Goal: Information Seeking & Learning: Learn about a topic

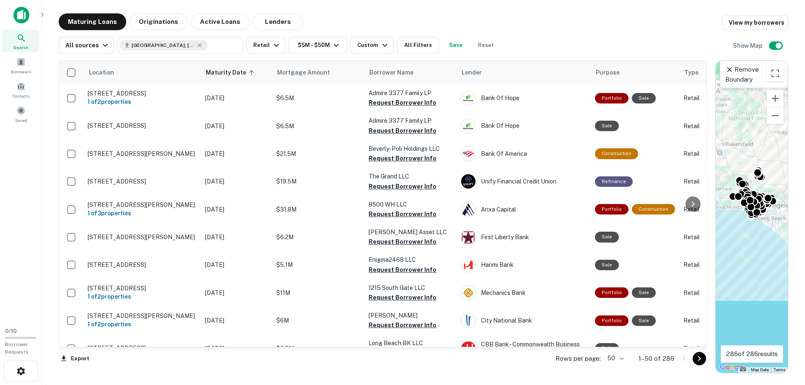
scroll to position [906, 0]
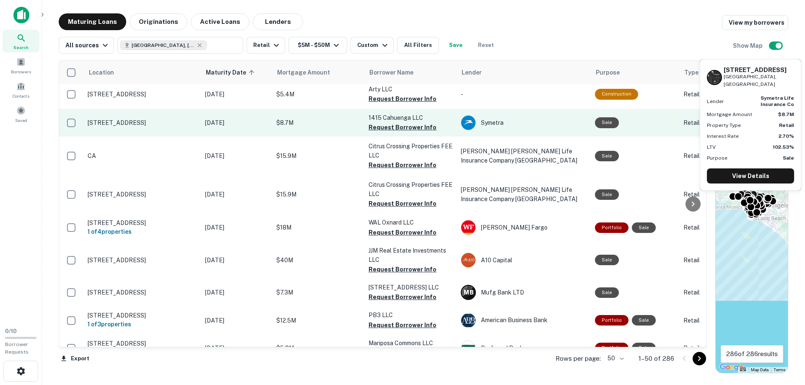
click at [136, 119] on p "[STREET_ADDRESS]" at bounding box center [142, 123] width 109 height 8
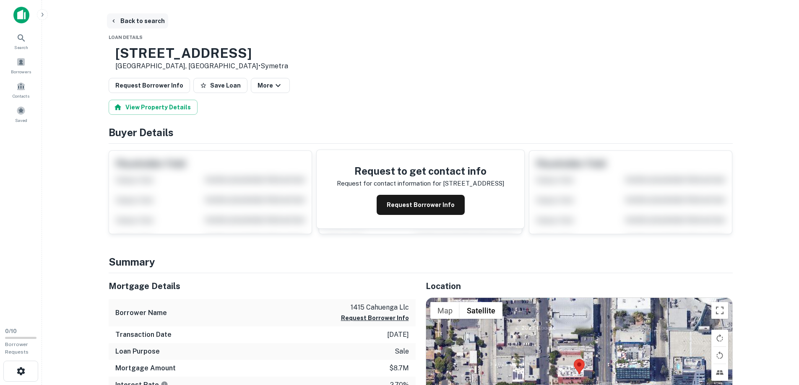
click at [125, 22] on button "Back to search" at bounding box center [137, 20] width 61 height 15
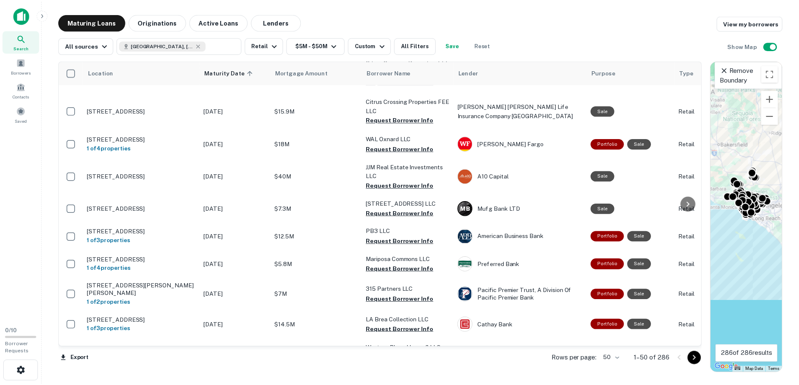
scroll to position [973, 0]
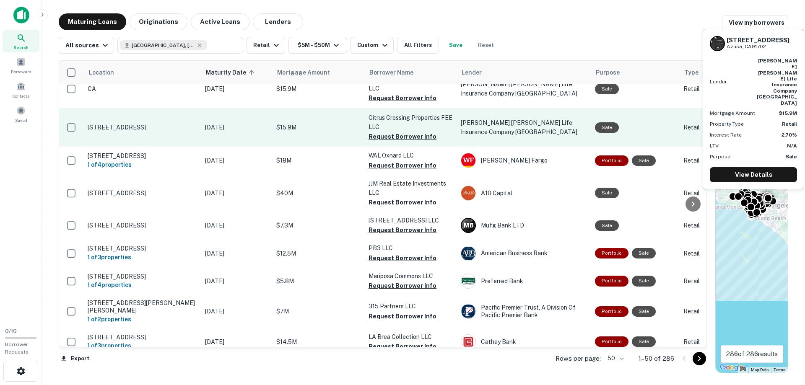
click at [136, 124] on p "[STREET_ADDRESS]" at bounding box center [142, 128] width 109 height 8
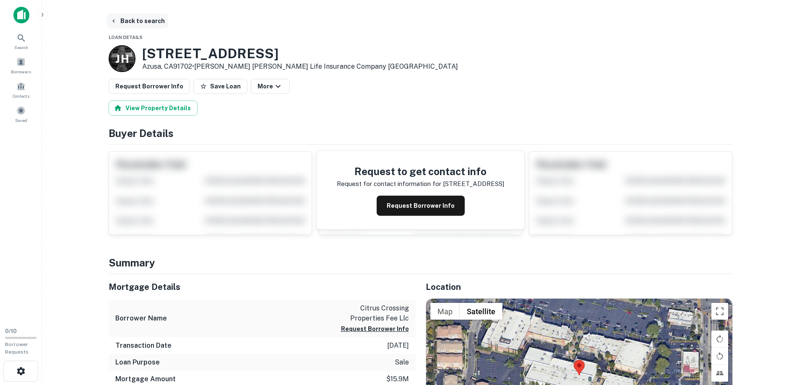
click at [140, 20] on button "Back to search" at bounding box center [137, 20] width 61 height 15
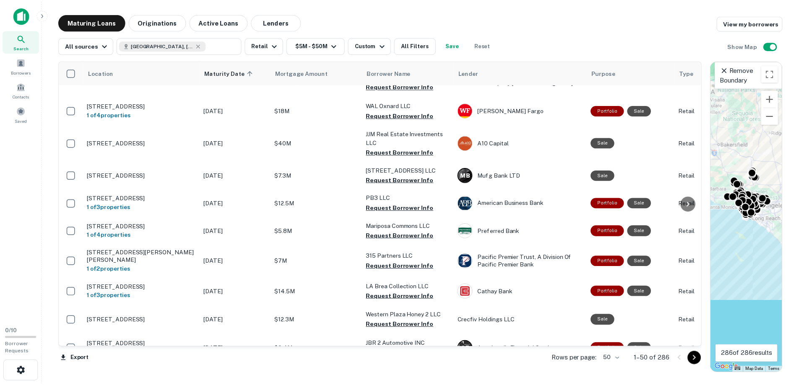
scroll to position [1040, 0]
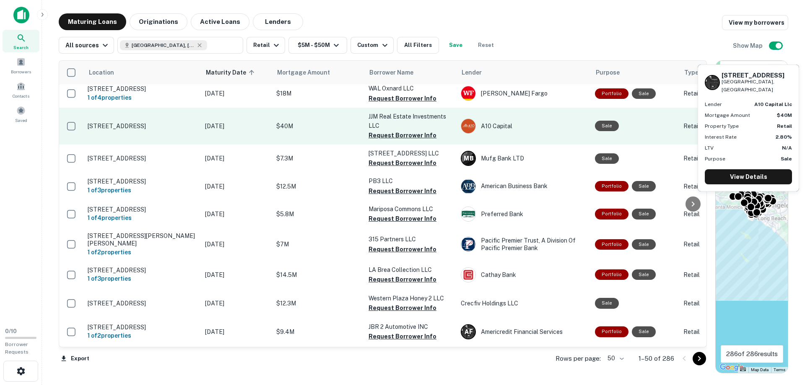
click at [101, 122] on p "[STREET_ADDRESS]" at bounding box center [142, 126] width 109 height 8
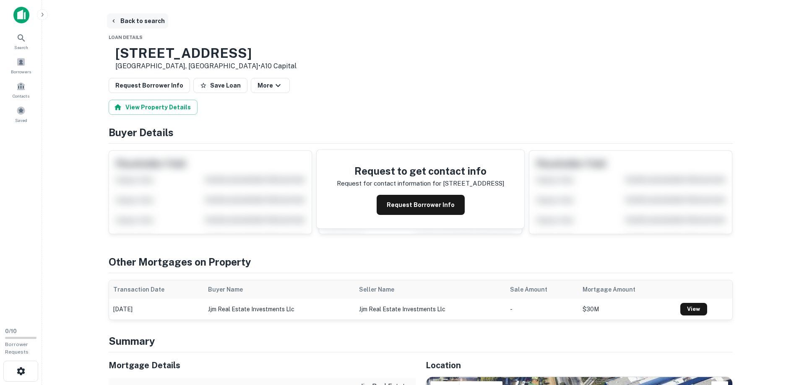
click at [127, 21] on button "Back to search" at bounding box center [137, 20] width 61 height 15
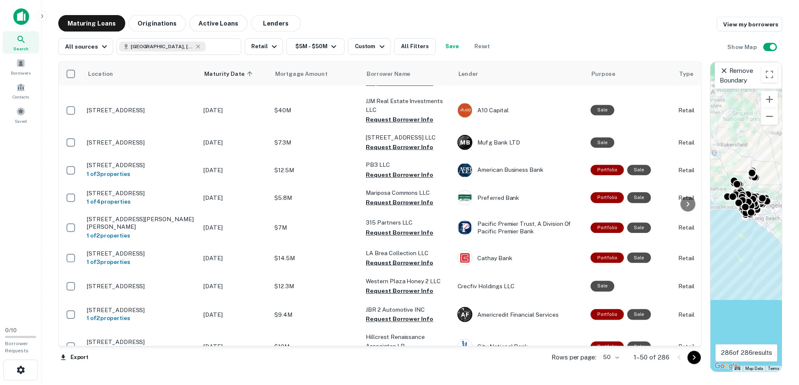
scroll to position [1073, 0]
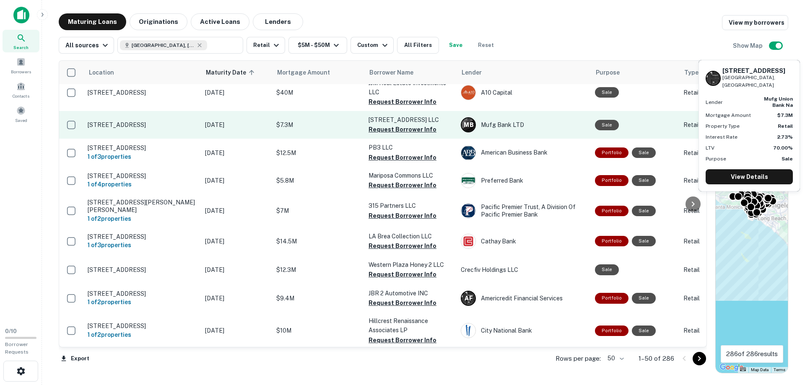
click at [128, 121] on p "[STREET_ADDRESS]" at bounding box center [142, 125] width 109 height 8
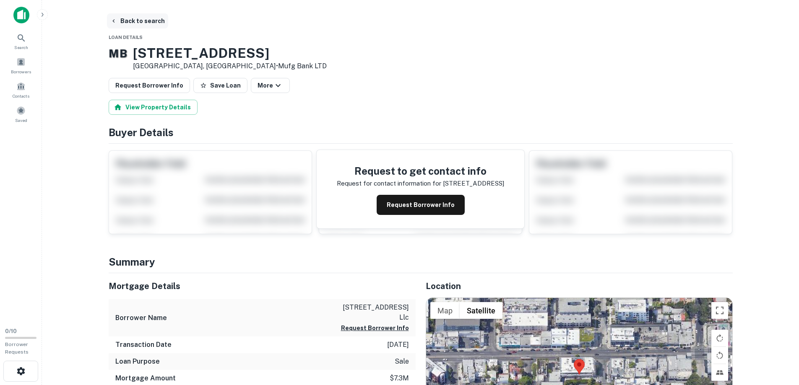
click at [133, 20] on button "Back to search" at bounding box center [137, 20] width 61 height 15
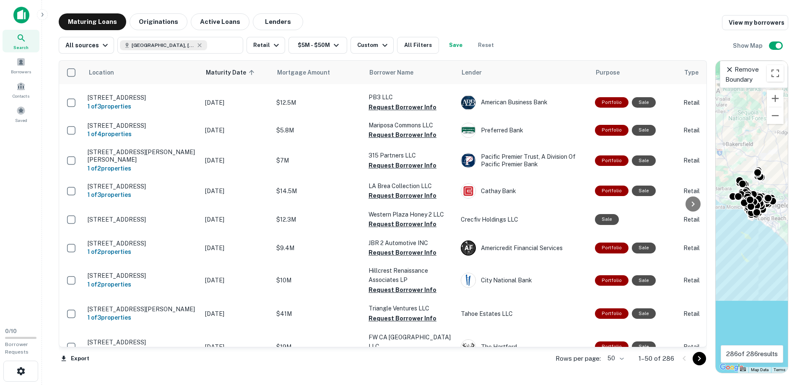
scroll to position [1140, 0]
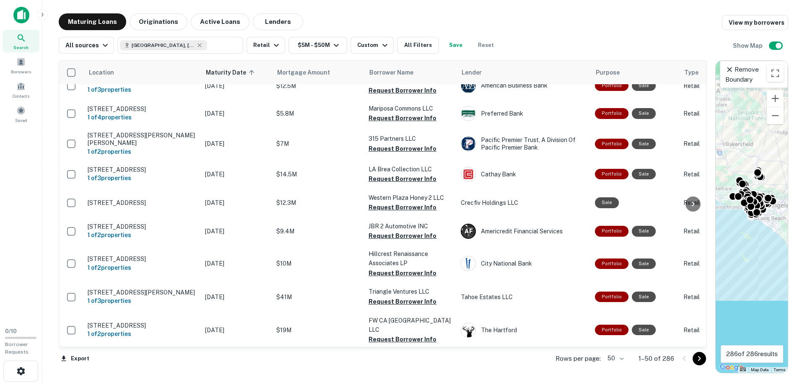
click at [701, 337] on div at bounding box center [693, 204] width 17 height 286
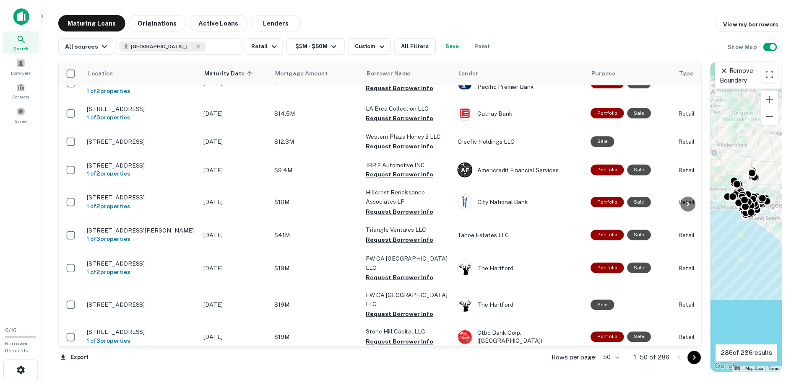
scroll to position [1208, 0]
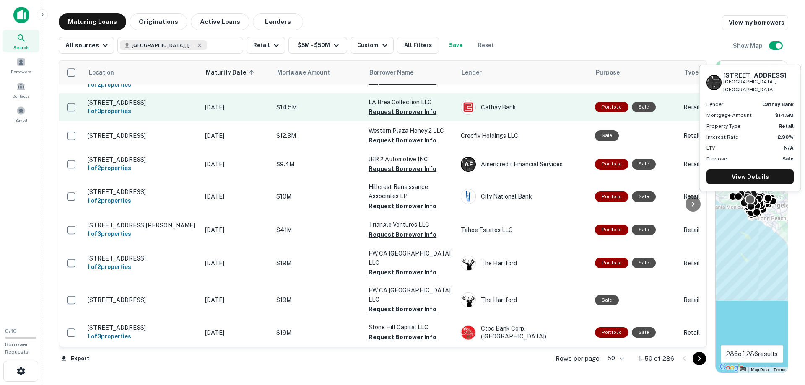
click at [137, 99] on p "[STREET_ADDRESS]" at bounding box center [142, 103] width 109 height 8
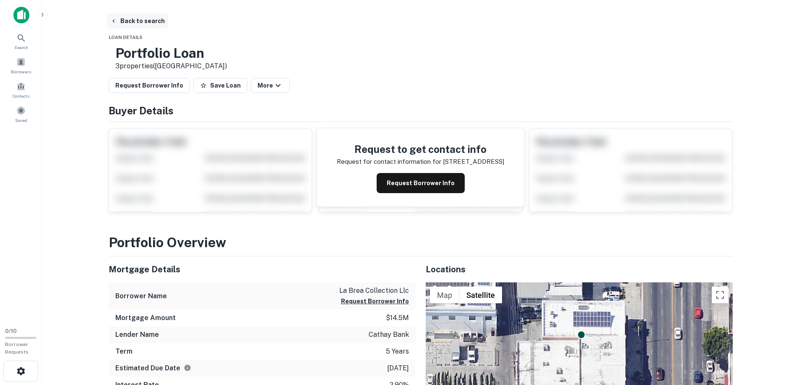
click at [134, 21] on button "Back to search" at bounding box center [137, 20] width 61 height 15
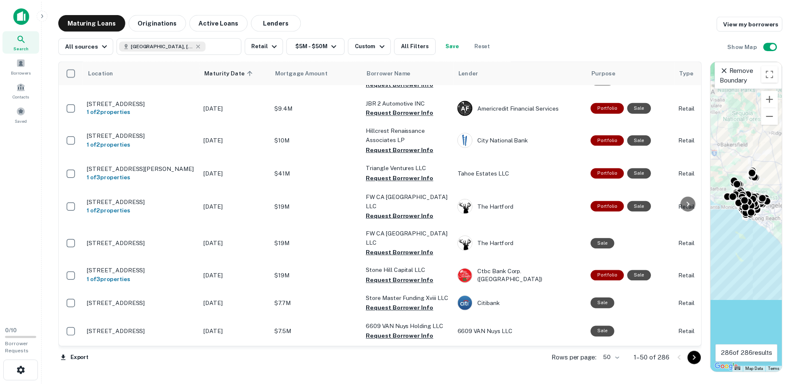
scroll to position [1280, 0]
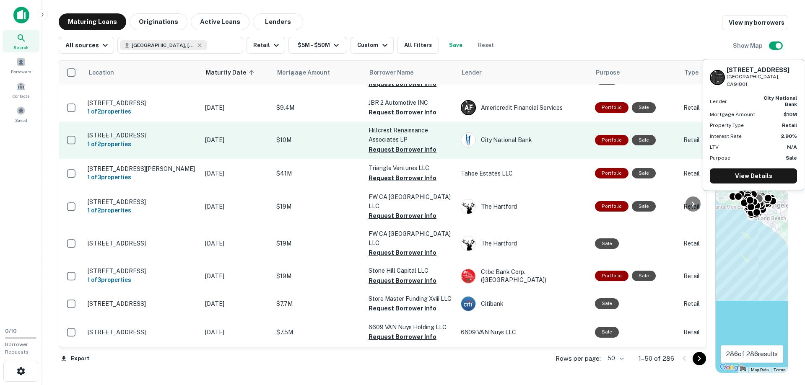
click at [130, 132] on p "[STREET_ADDRESS]" at bounding box center [142, 136] width 109 height 8
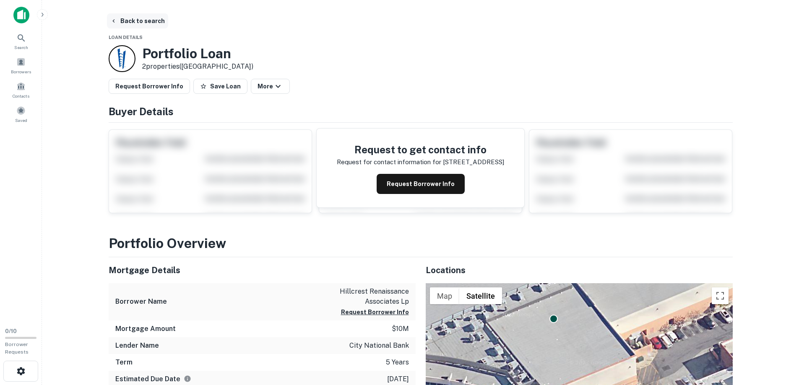
click at [129, 19] on button "Back to search" at bounding box center [137, 20] width 61 height 15
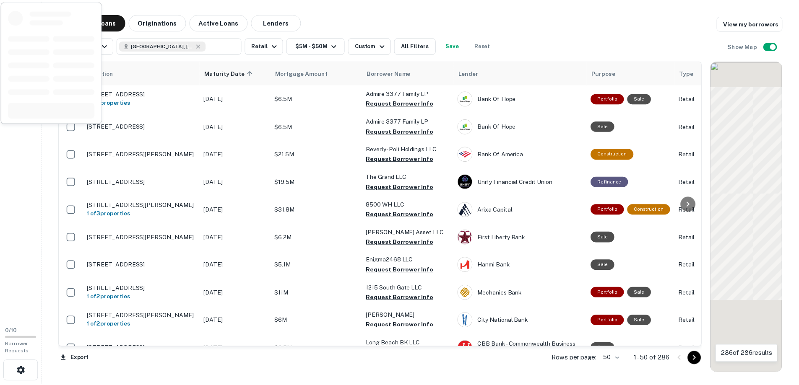
scroll to position [1280, 0]
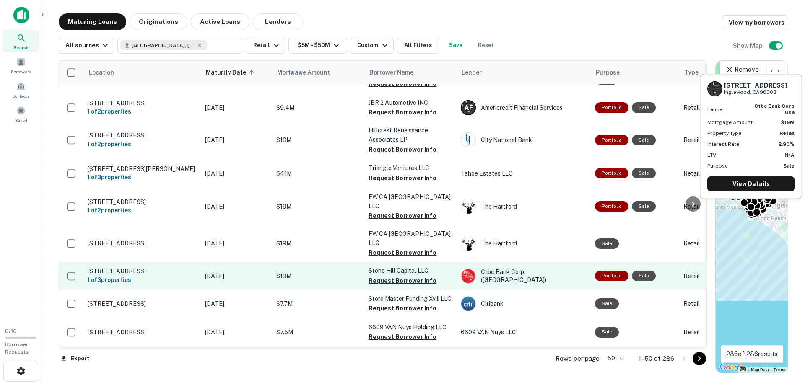
click at [128, 267] on p "[STREET_ADDRESS]" at bounding box center [142, 271] width 109 height 8
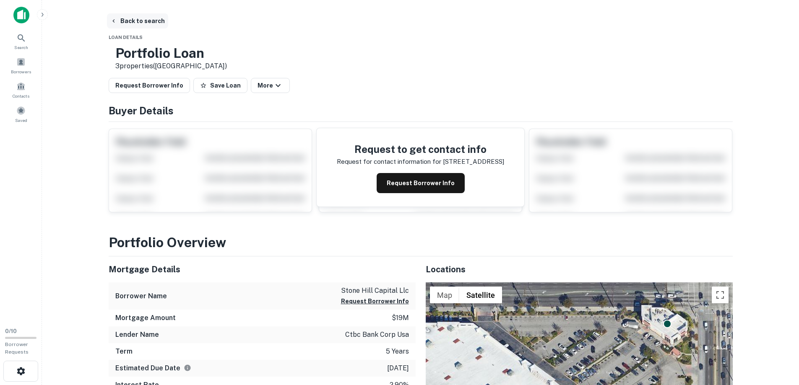
click at [138, 20] on button "Back to search" at bounding box center [137, 20] width 61 height 15
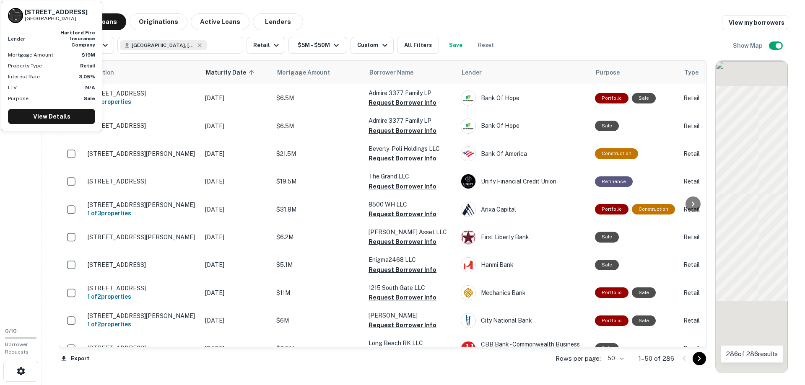
scroll to position [1280, 0]
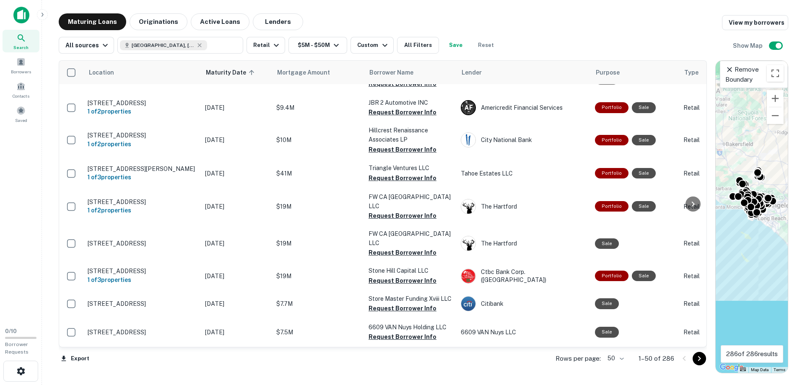
click at [700, 360] on icon "Go to next page" at bounding box center [699, 359] width 10 height 10
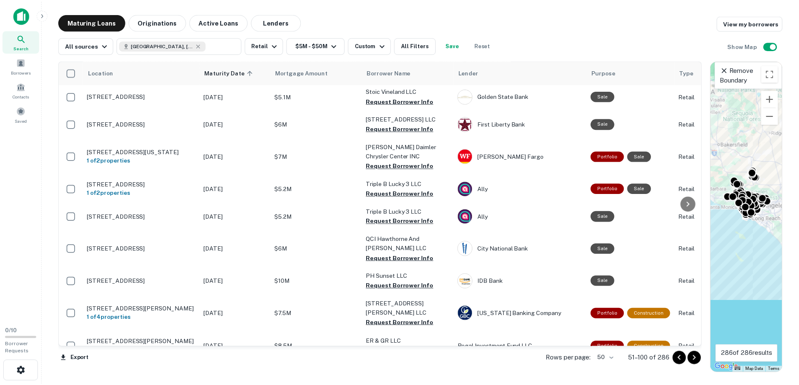
scroll to position [34, 0]
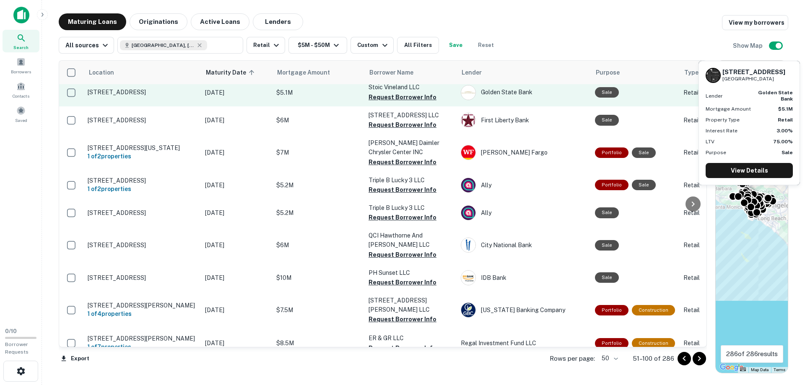
click at [119, 89] on p "[STREET_ADDRESS]" at bounding box center [142, 92] width 109 height 8
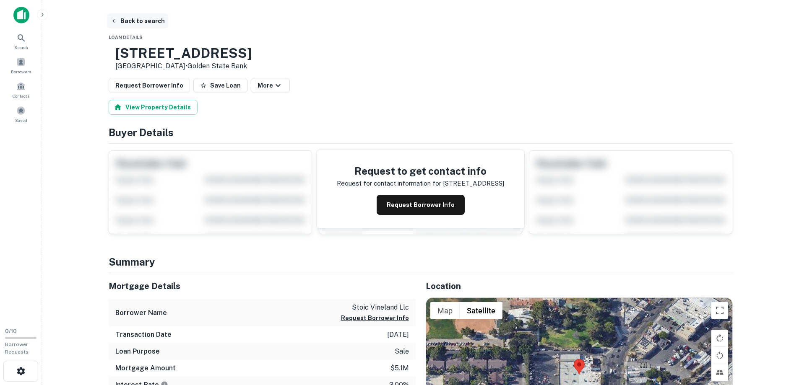
click at [130, 21] on button "Back to search" at bounding box center [137, 20] width 61 height 15
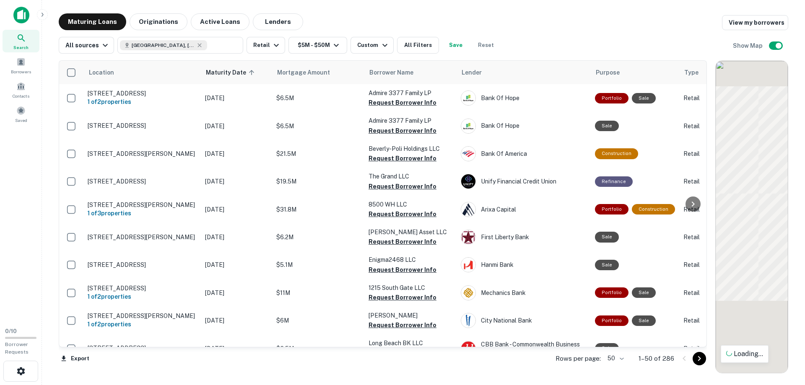
scroll to position [34, 0]
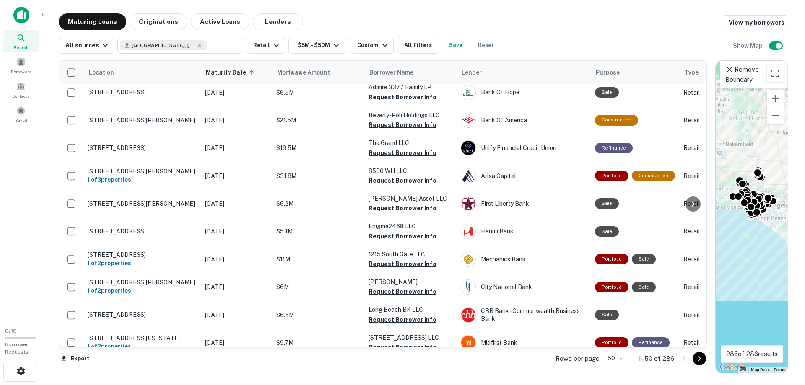
click at [700, 359] on icon "Go to next page" at bounding box center [699, 358] width 3 height 5
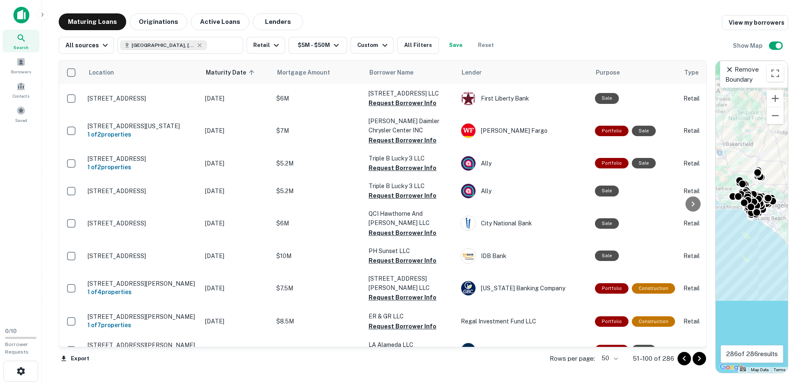
scroll to position [50, 0]
